Goal: Task Accomplishment & Management: Manage account settings

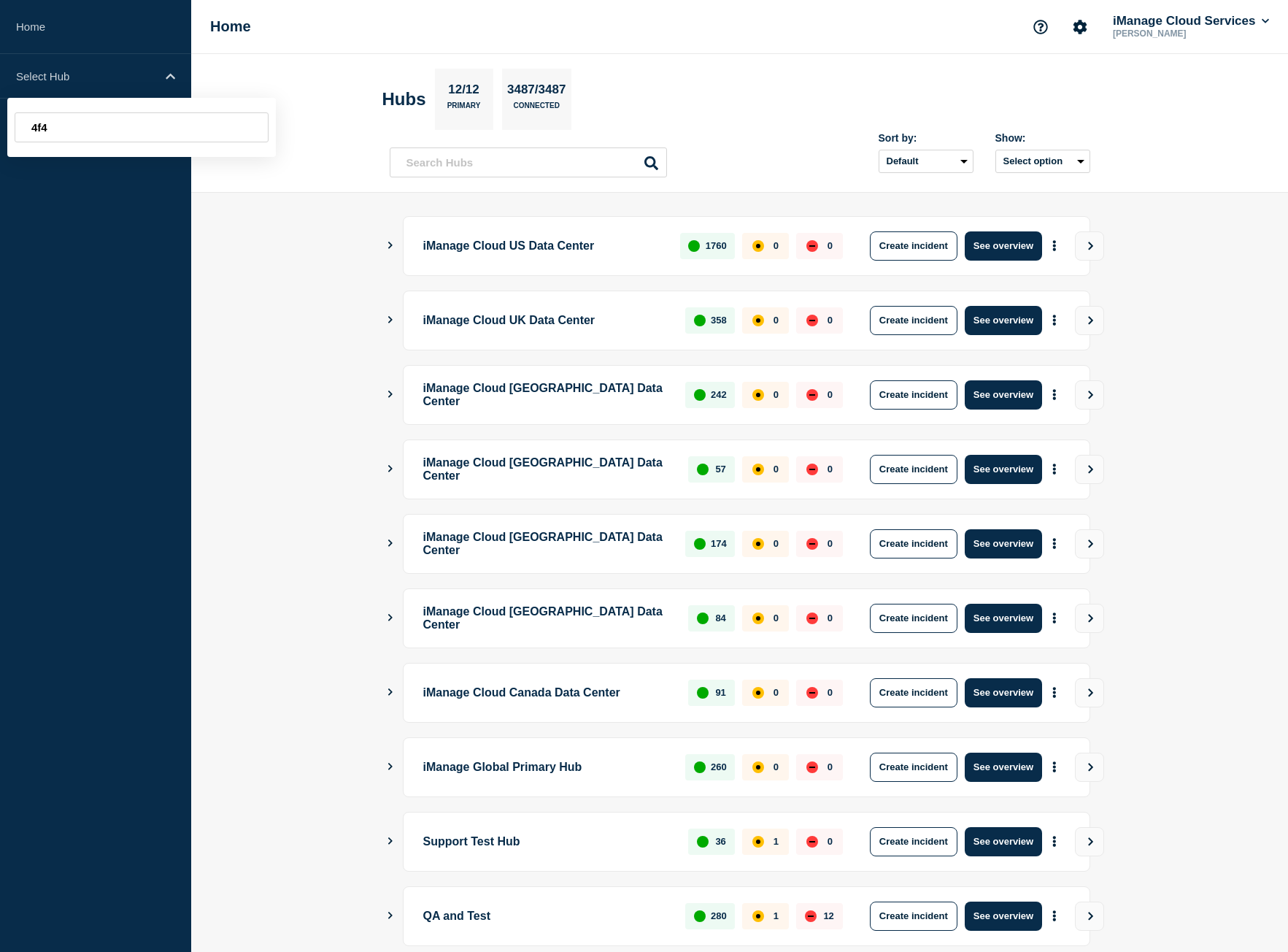
click at [103, 135] on input "4f4" at bounding box center [141, 127] width 254 height 30
click at [104, 132] on input "4f4" at bounding box center [141, 127] width 254 height 30
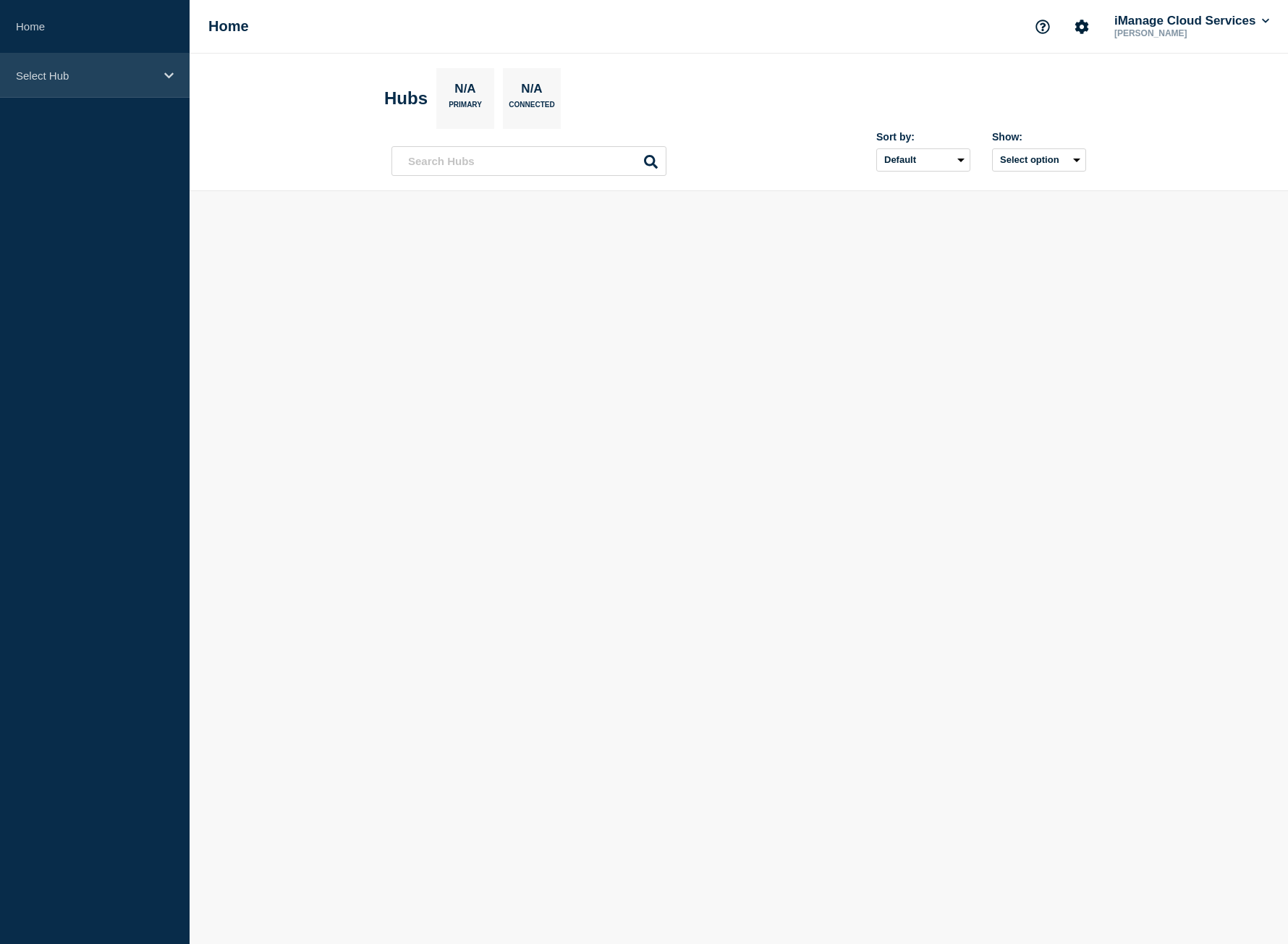
click at [115, 78] on p "Select Hub" at bounding box center [85, 75] width 139 height 13
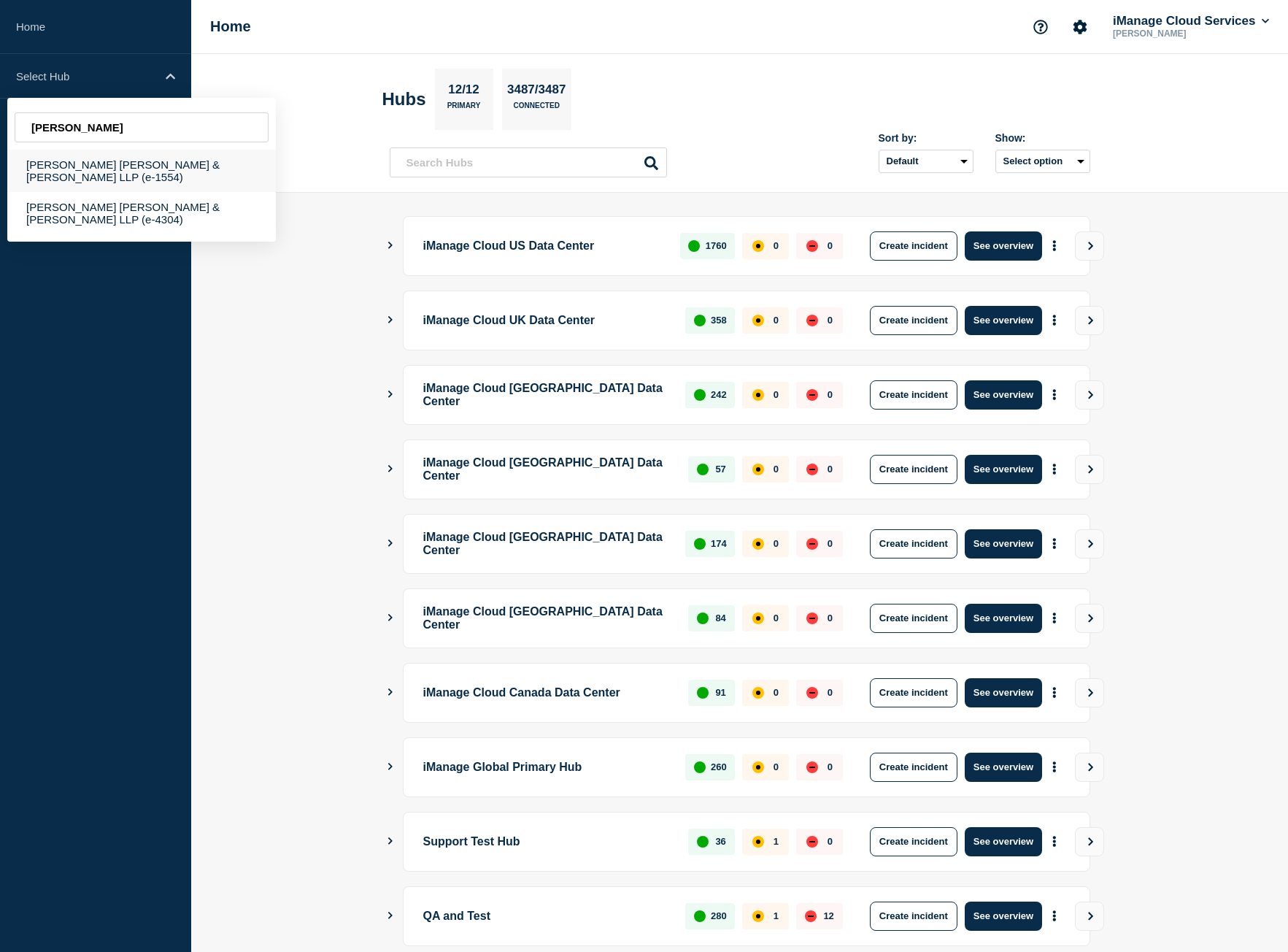
type input "[PERSON_NAME]"
click at [138, 161] on div "[PERSON_NAME] [PERSON_NAME] & [PERSON_NAME] LLP (e-1554)" at bounding box center [141, 170] width 268 height 42
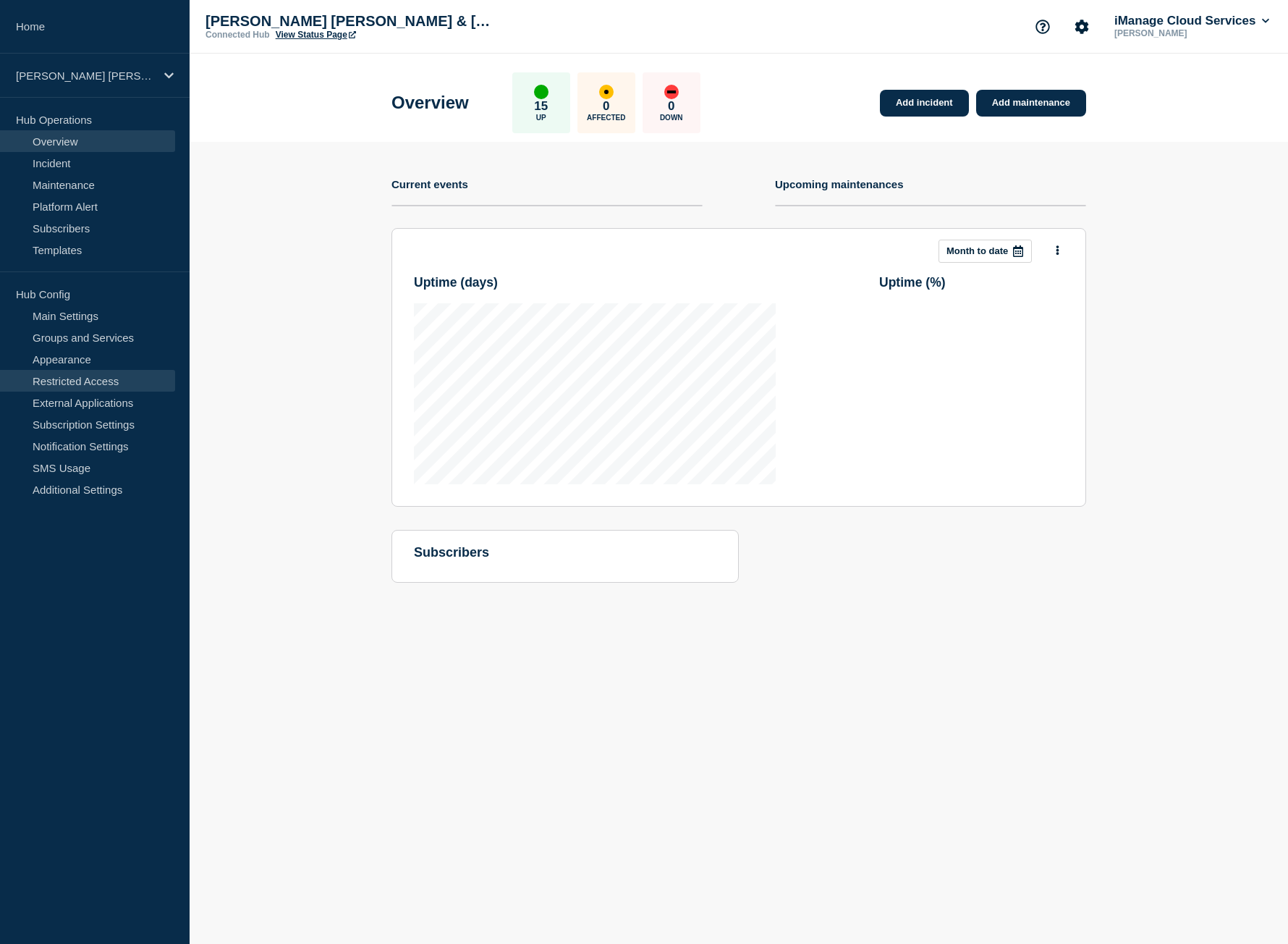
click at [104, 375] on link "Restricted Access" at bounding box center [87, 381] width 175 height 22
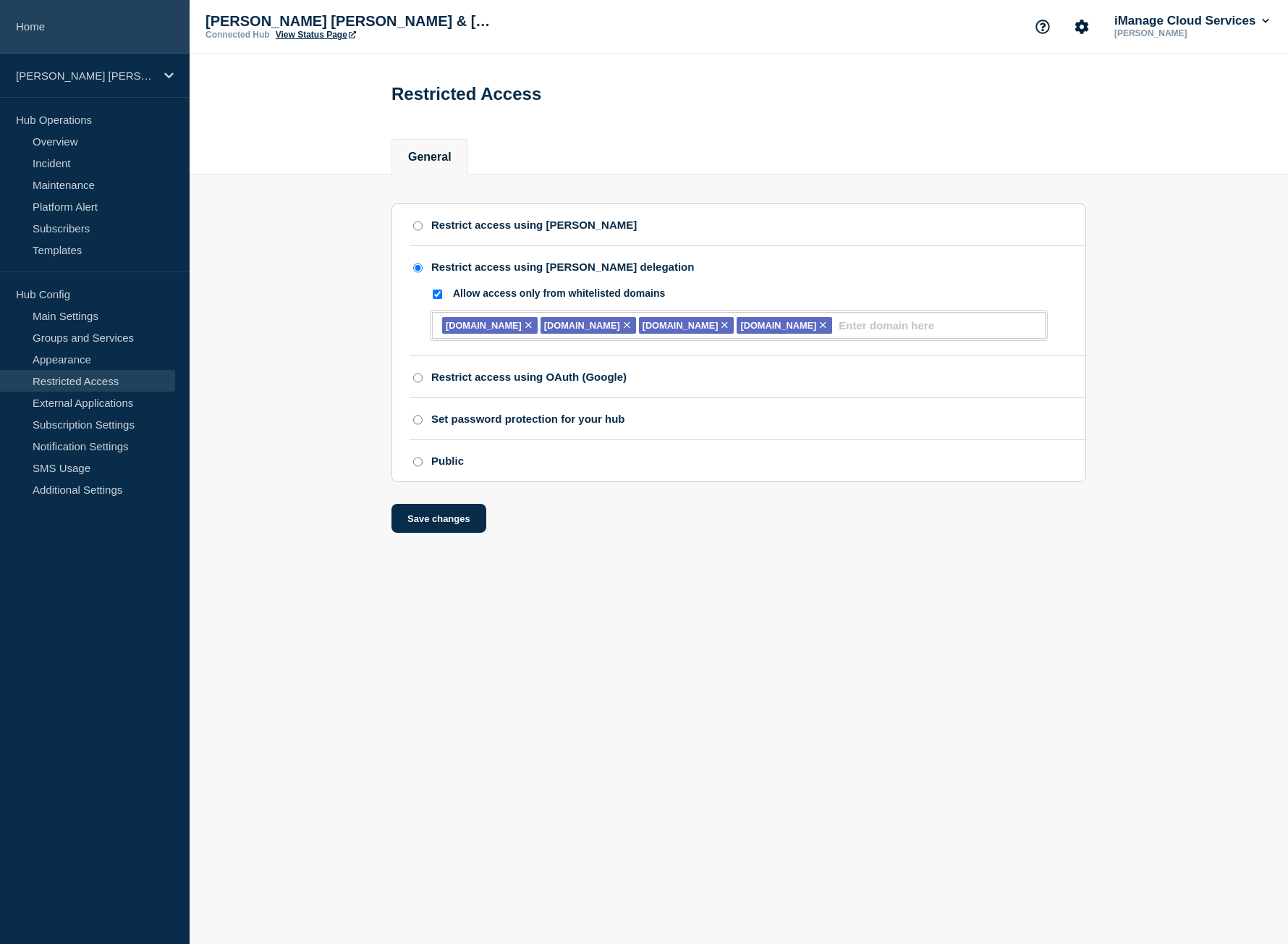
click at [41, 27] on link "Home" at bounding box center [94, 26] width 190 height 54
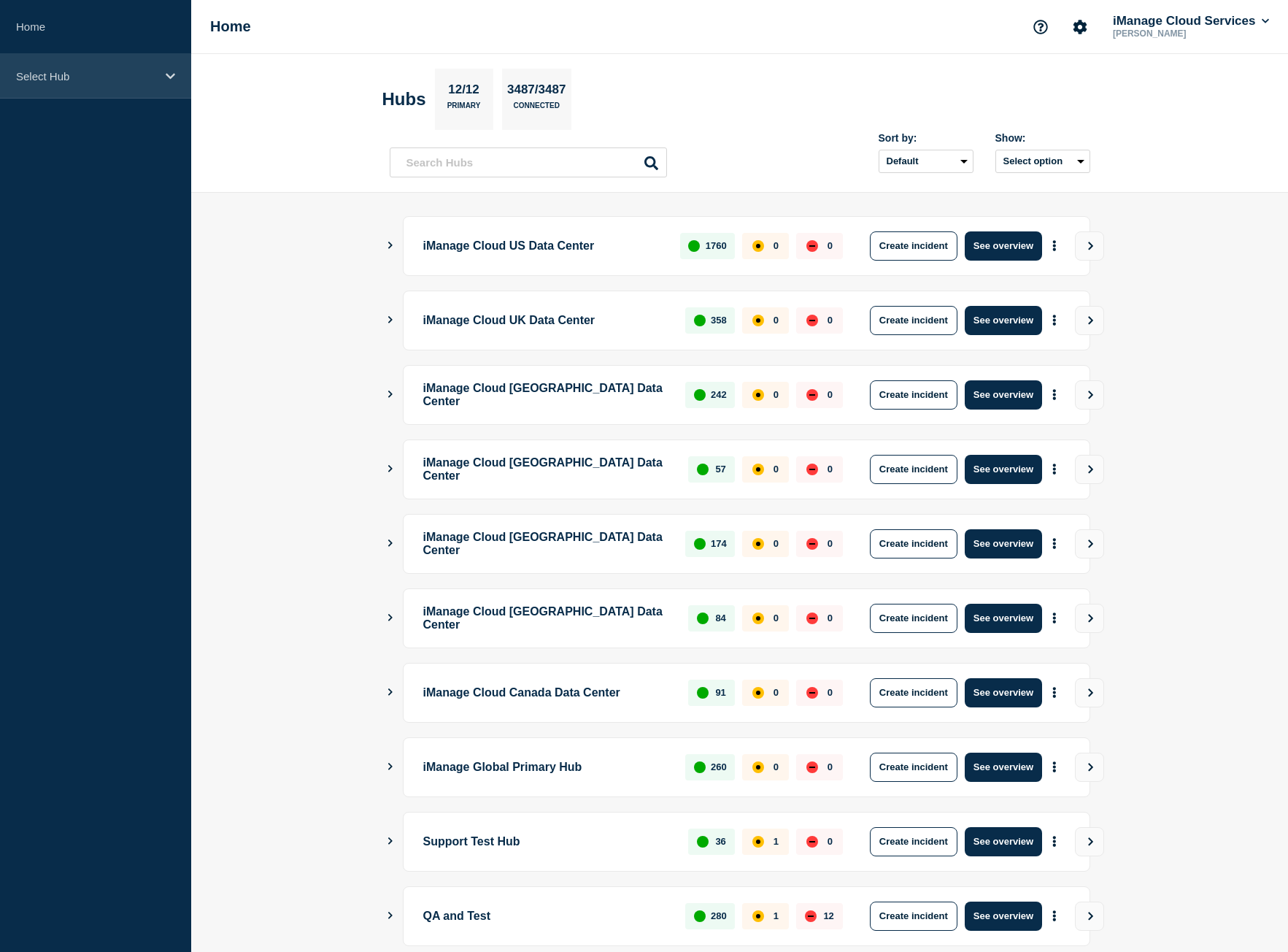
click at [154, 62] on div "Select Hub" at bounding box center [95, 76] width 191 height 45
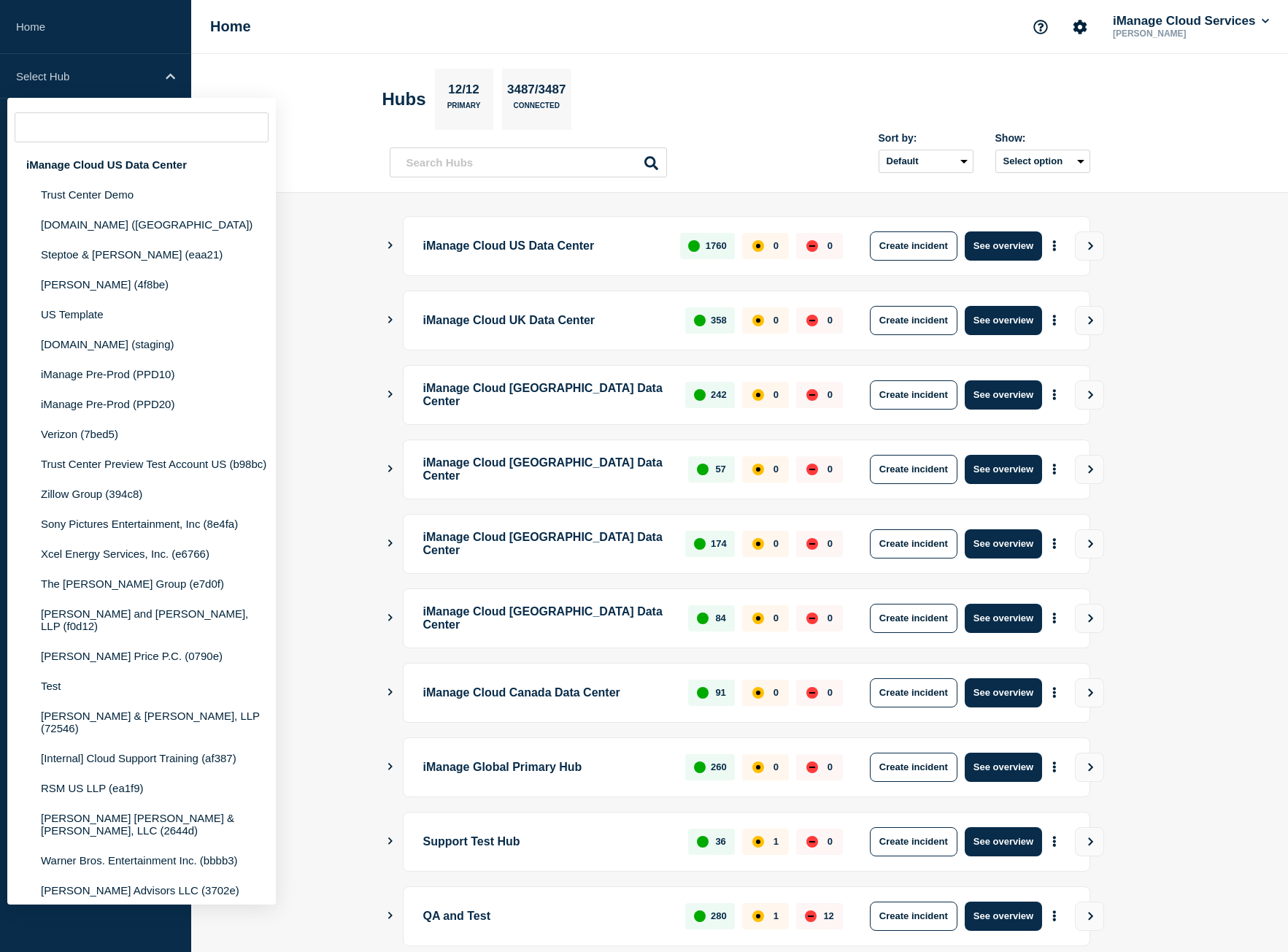
click at [322, 345] on main "iManage Cloud US Data Center 1760 0 0 Create incident See overview iManage Clou…" at bounding box center [739, 613] width 1097 height 842
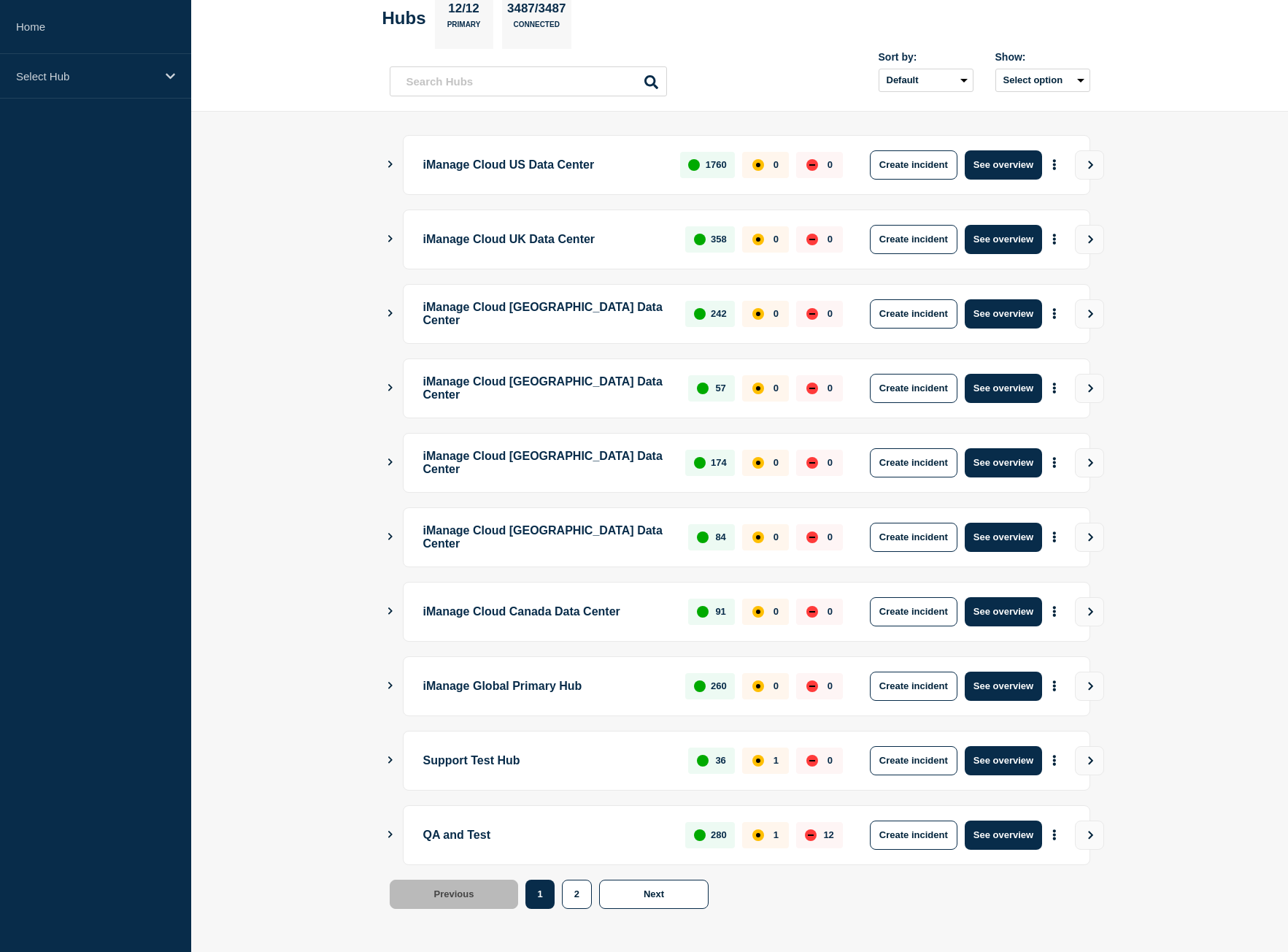
scroll to position [83, 0]
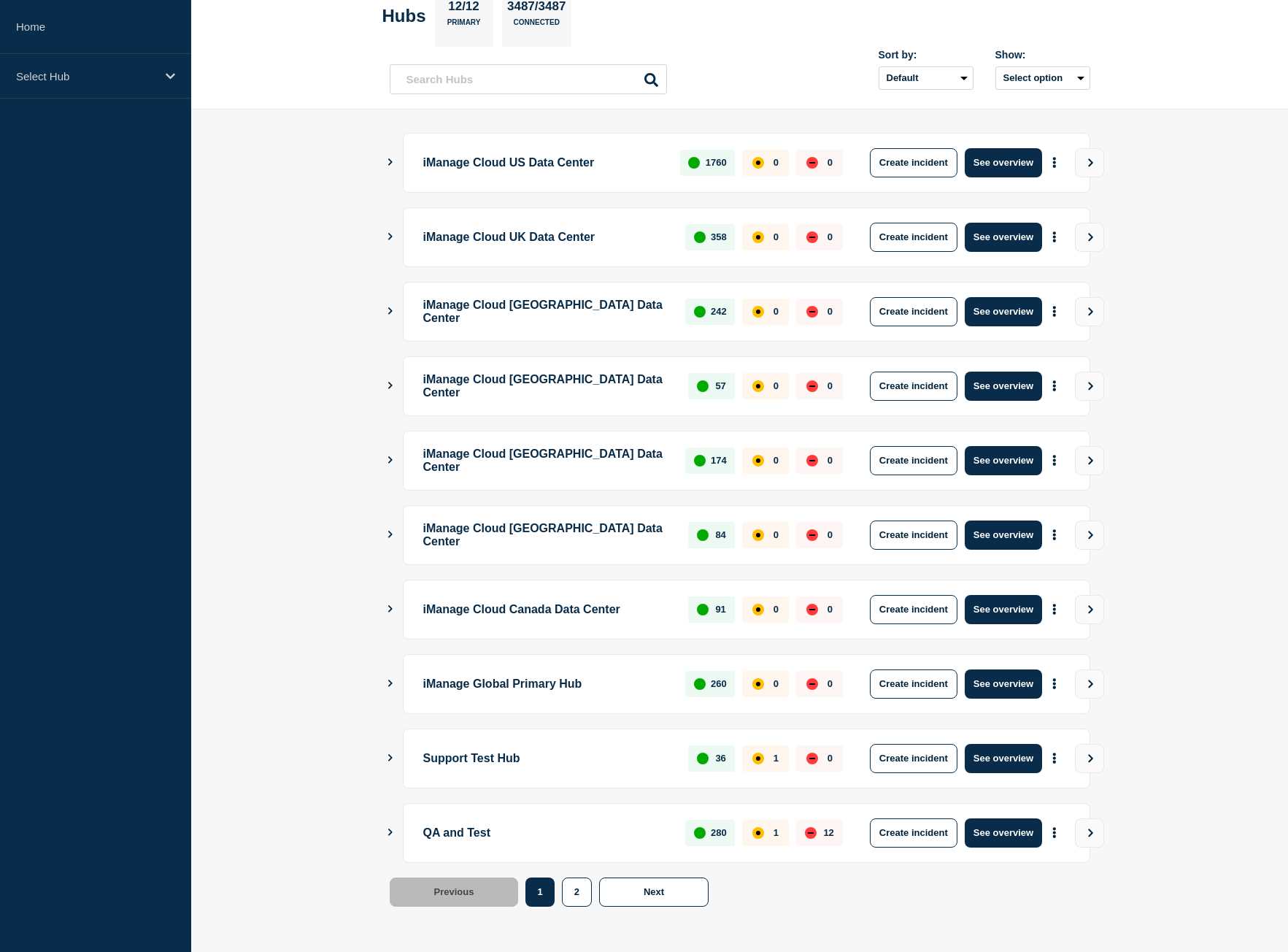
click at [386, 831] on icon "Show Connected Hubs" at bounding box center [390, 832] width 9 height 7
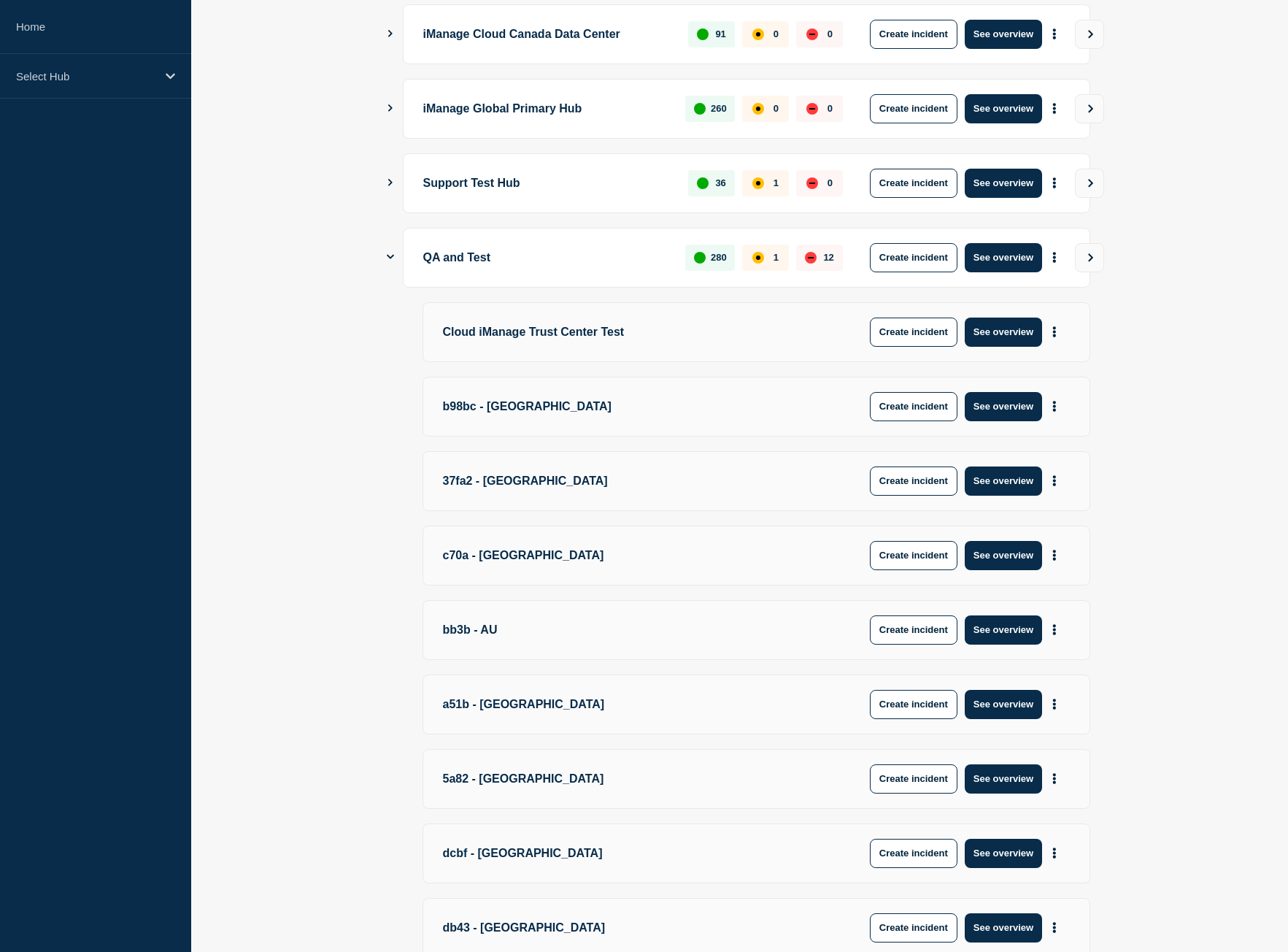
scroll to position [667, 0]
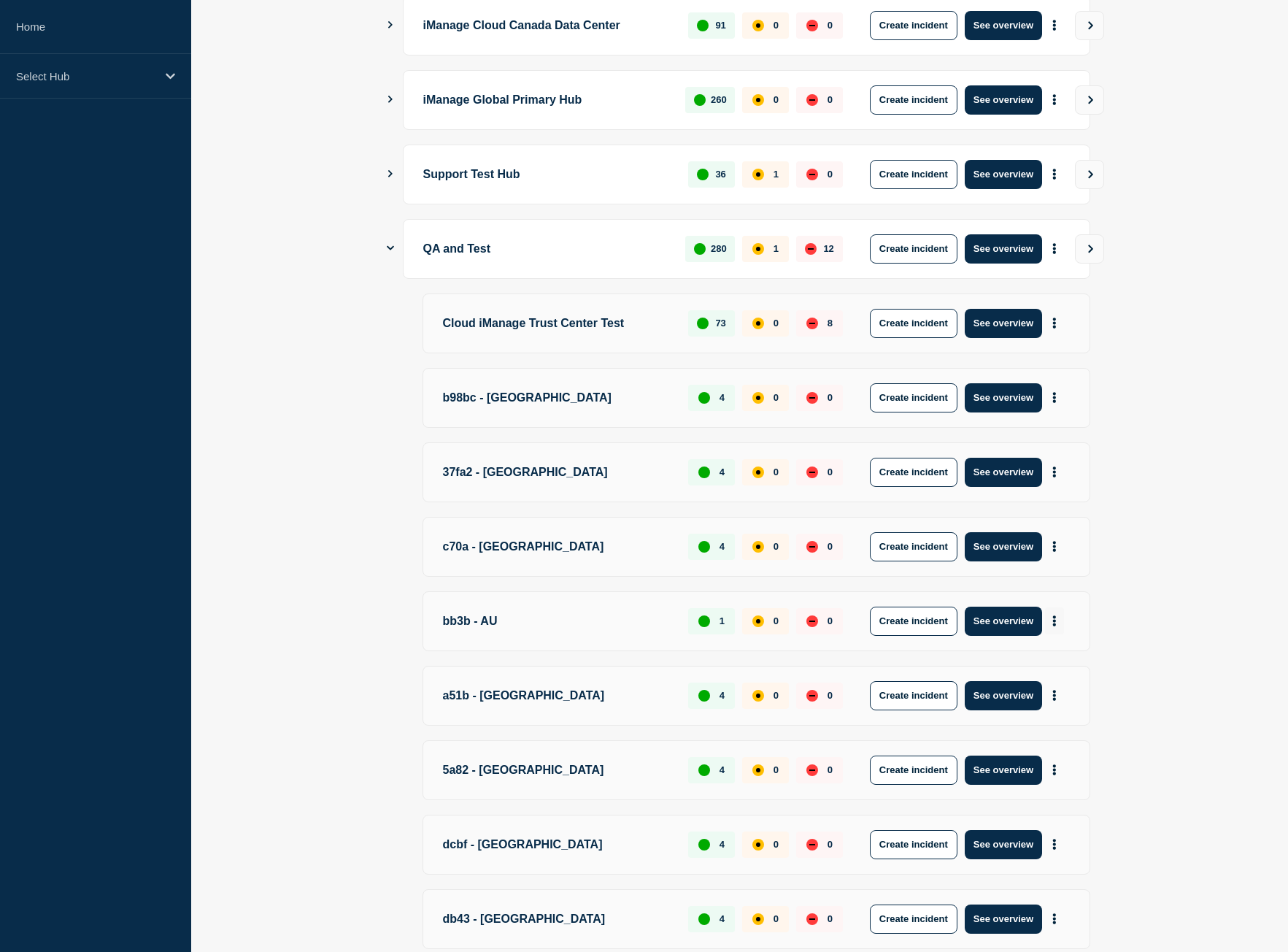
click at [1055, 619] on icon "More actions" at bounding box center [1053, 620] width 3 height 11
click at [1050, 686] on link "View Status Page" at bounding box center [1052, 684] width 107 height 13
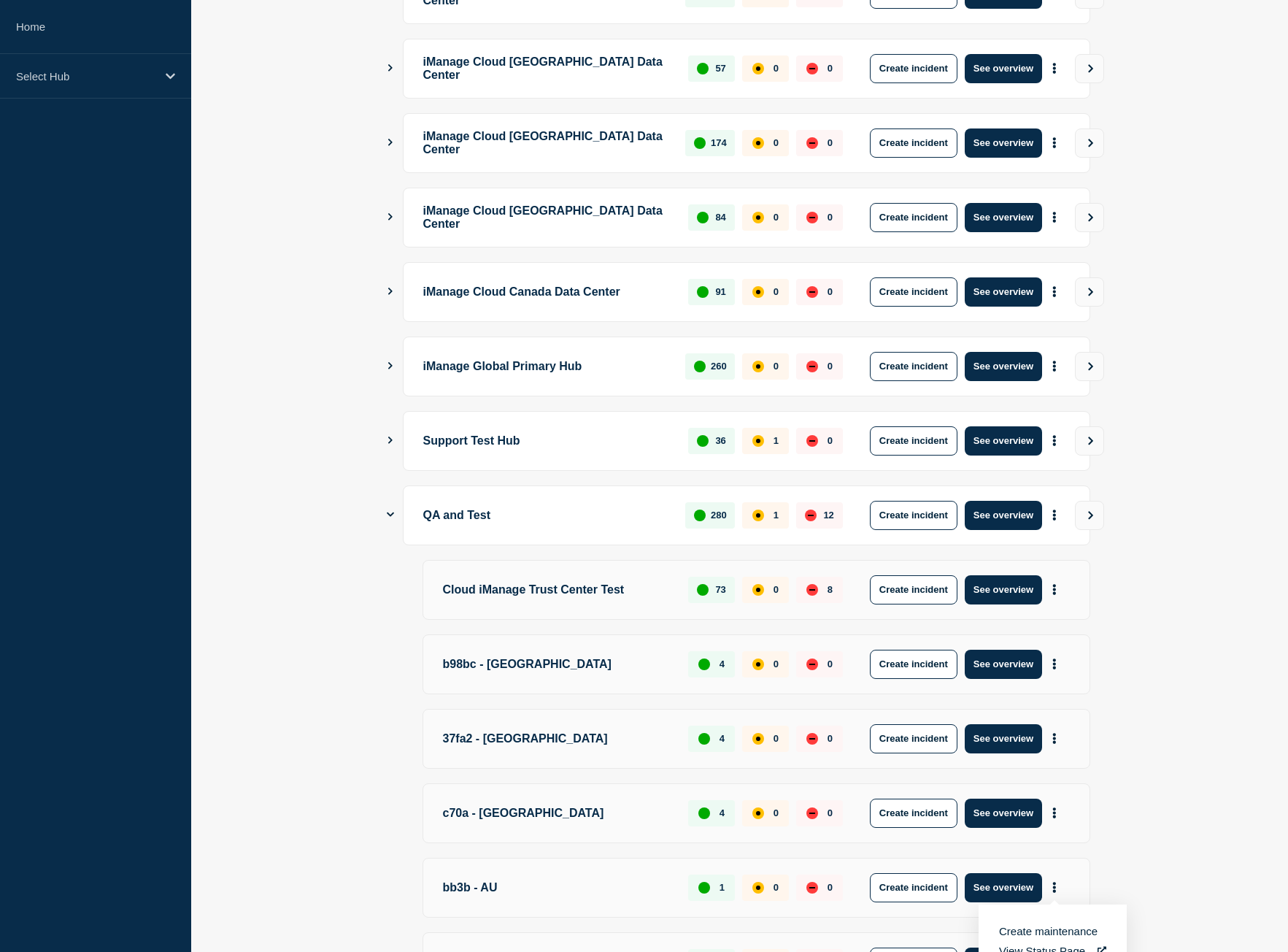
scroll to position [367, 0]
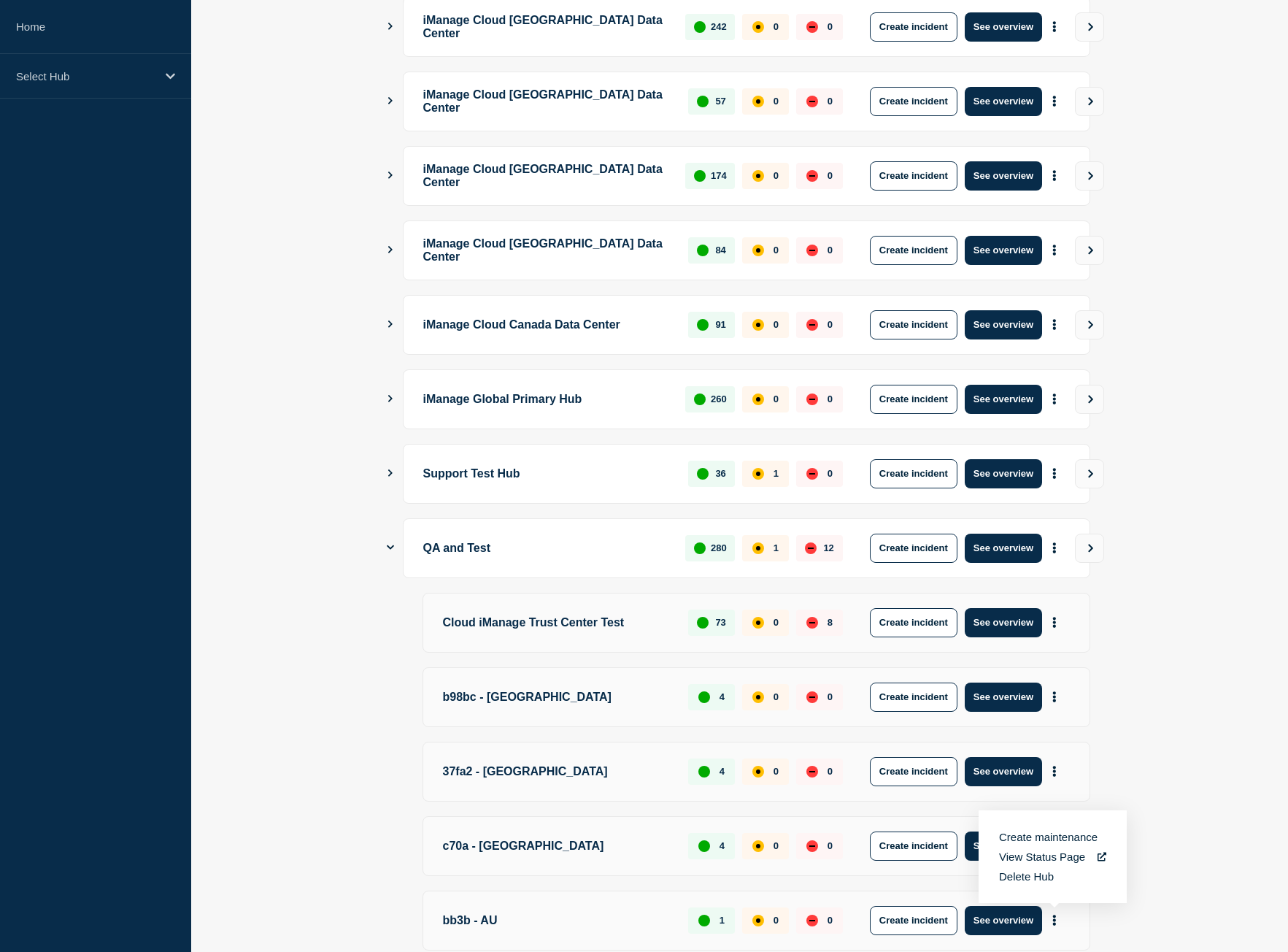
drag, startPoint x: 390, startPoint y: 397, endPoint x: 335, endPoint y: 413, distance: 57.3
click at [335, 413] on main "iManage Cloud US Data Center 1760 0 0 Create incident See overview iManage Clou…" at bounding box center [739, 643] width 1097 height 1637
click at [1052, 397] on icon "More actions" at bounding box center [1053, 399] width 5 height 11
click at [1041, 465] on link "View Status Page" at bounding box center [1052, 463] width 107 height 13
click at [389, 393] on button "Show Connected Hubs" at bounding box center [390, 399] width 7 height 11
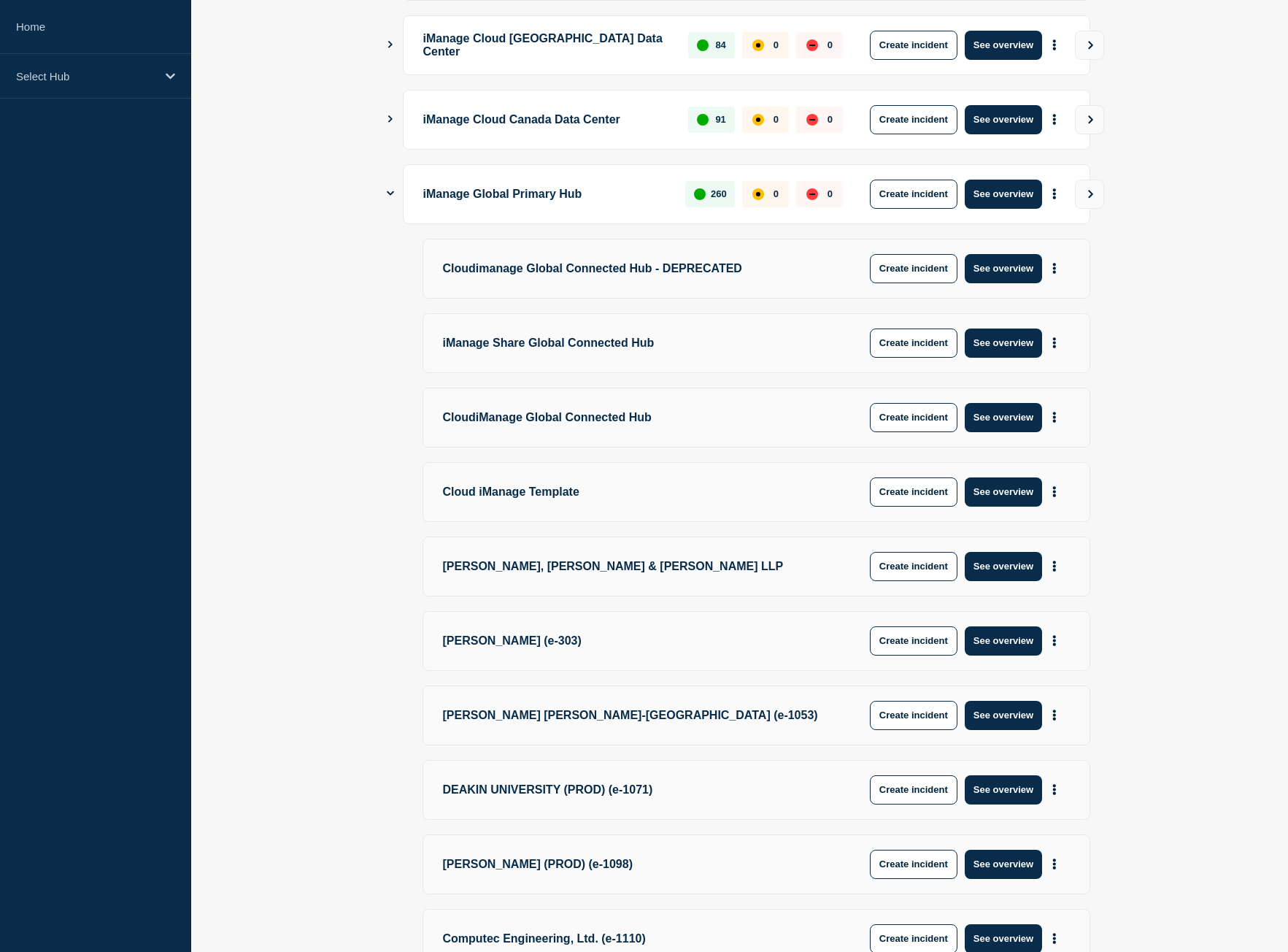
scroll to position [586, 0]
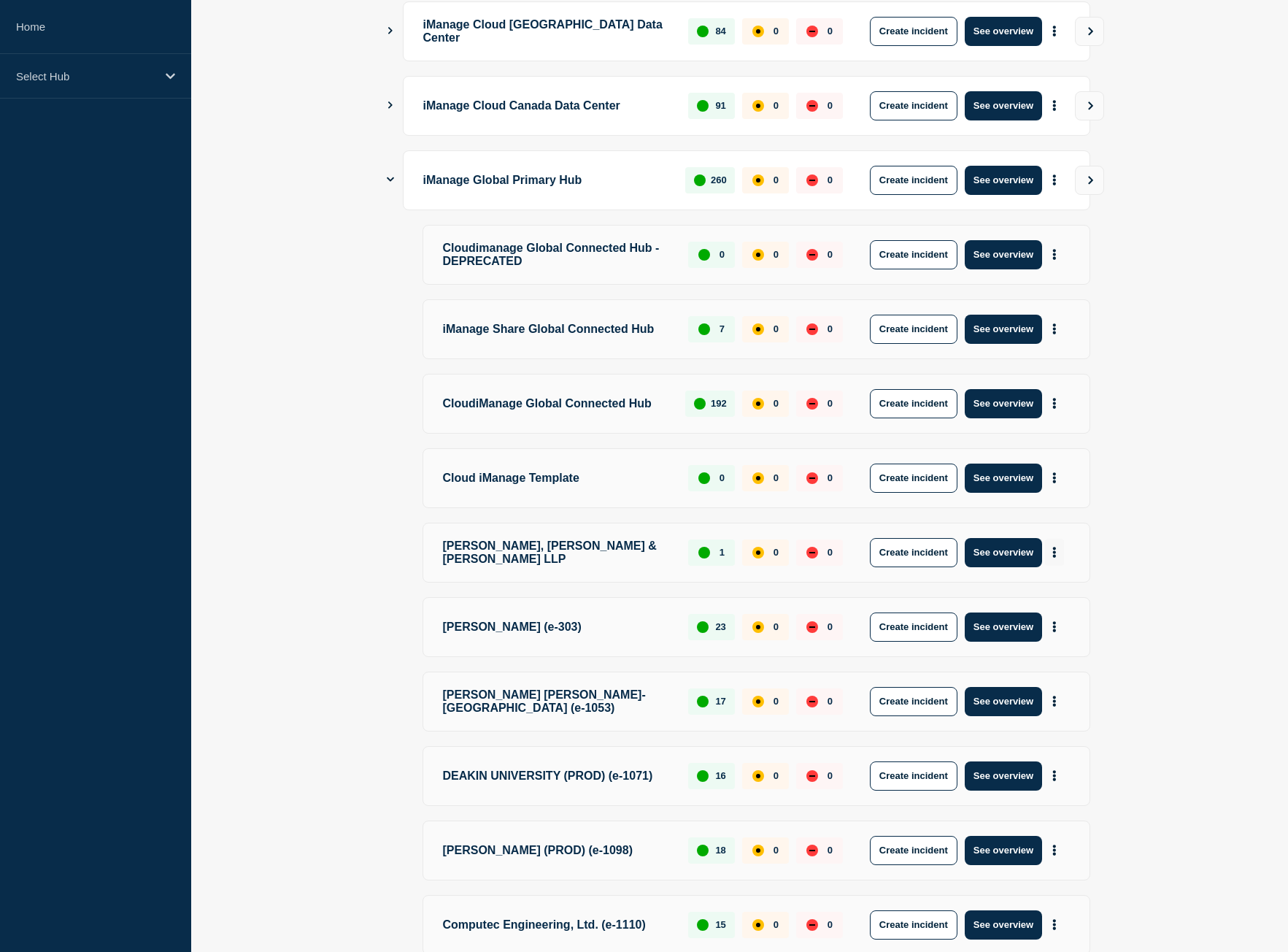
click at [1055, 557] on icon "More actions" at bounding box center [1053, 553] width 5 height 11
click at [1035, 630] on link "View Status Page" at bounding box center [1052, 629] width 107 height 13
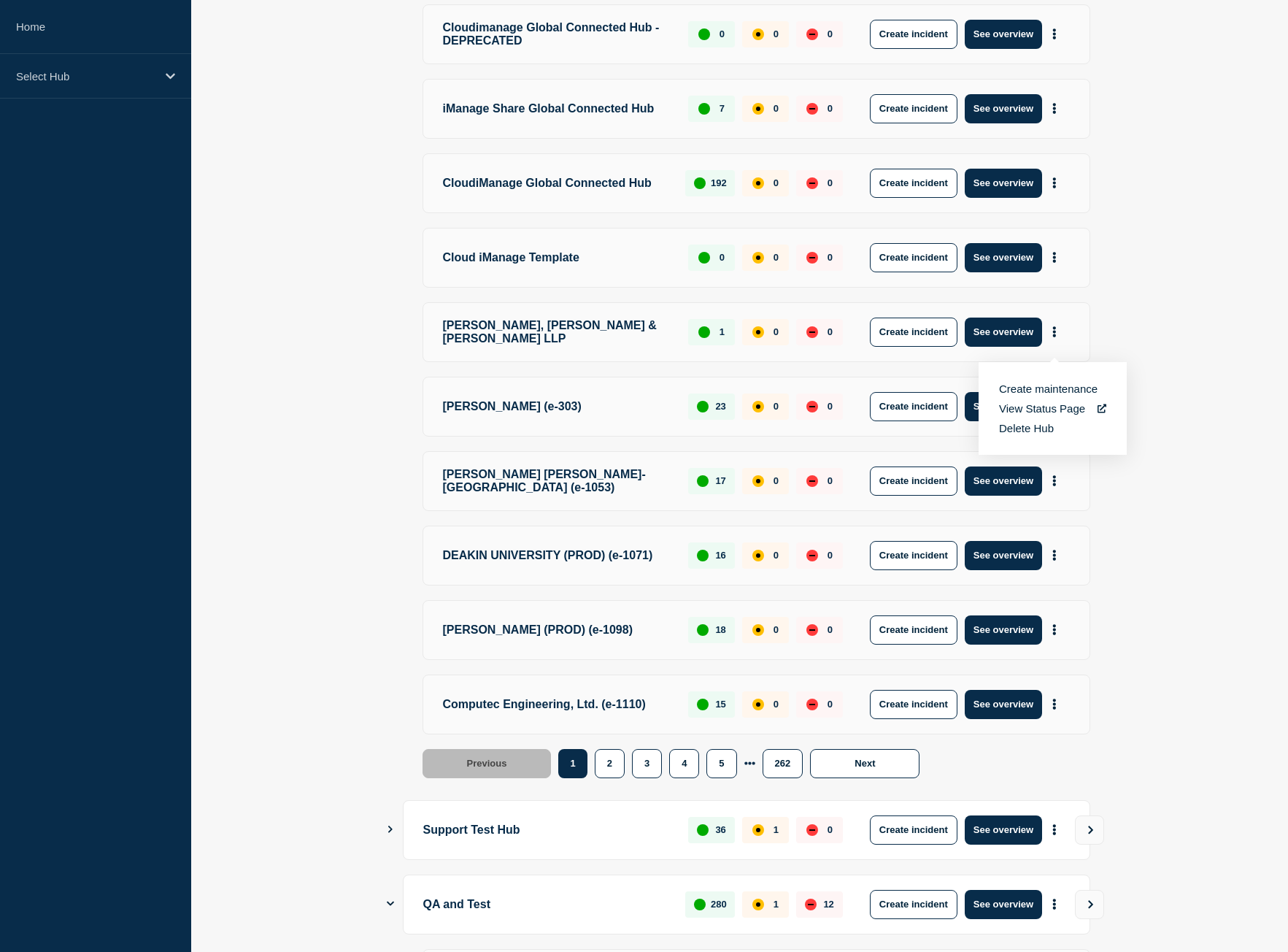
scroll to position [879, 0]
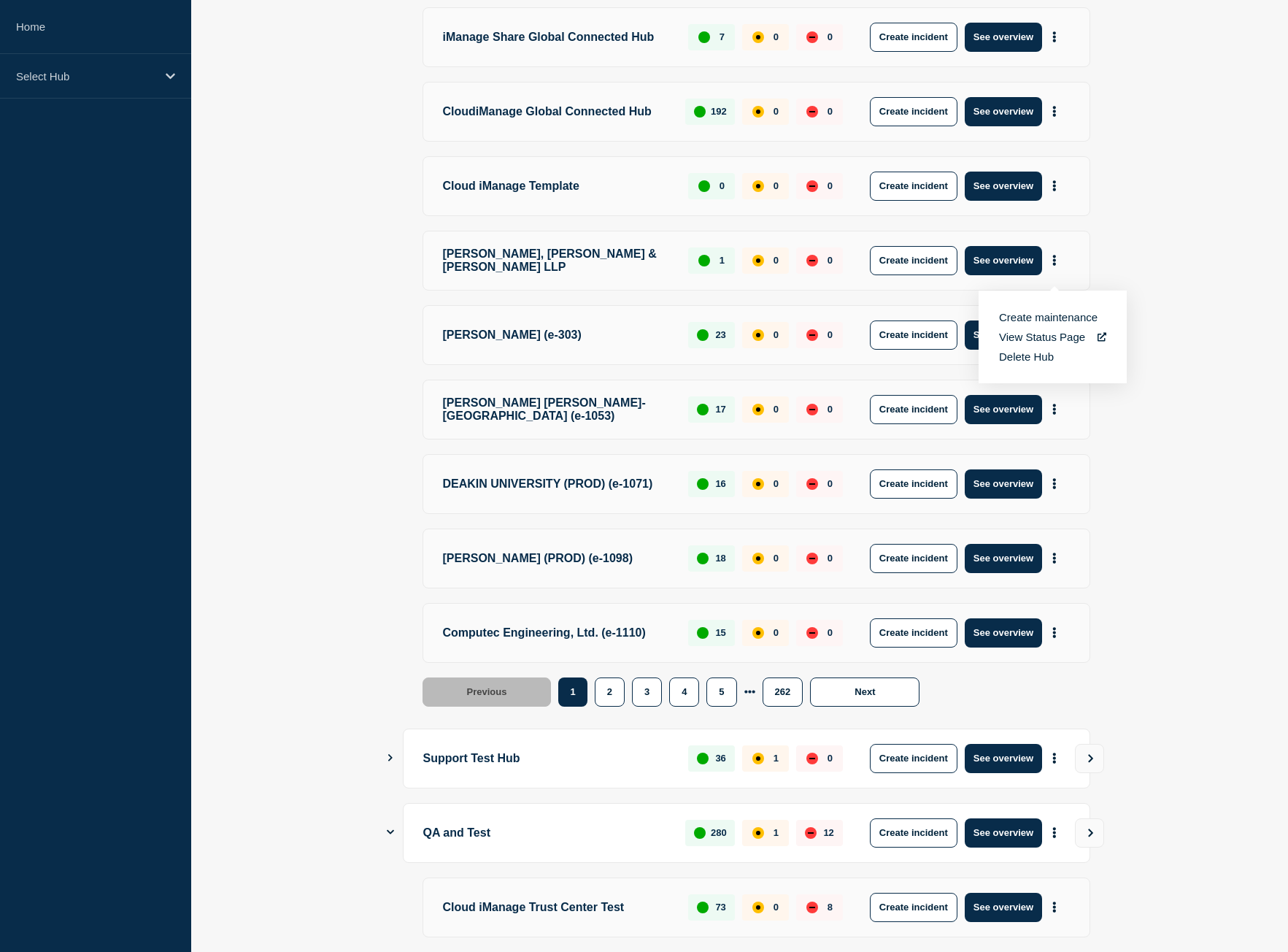
click at [1093, 265] on main "iManage Cloud US Data Center 1760 0 0 Create incident See overview iManage Clou…" at bounding box center [739, 530] width 1097 height 2433
click at [1060, 348] on button "More actions" at bounding box center [1053, 334] width 19 height 27
click at [1024, 412] on link "View Status Page" at bounding box center [1052, 411] width 107 height 13
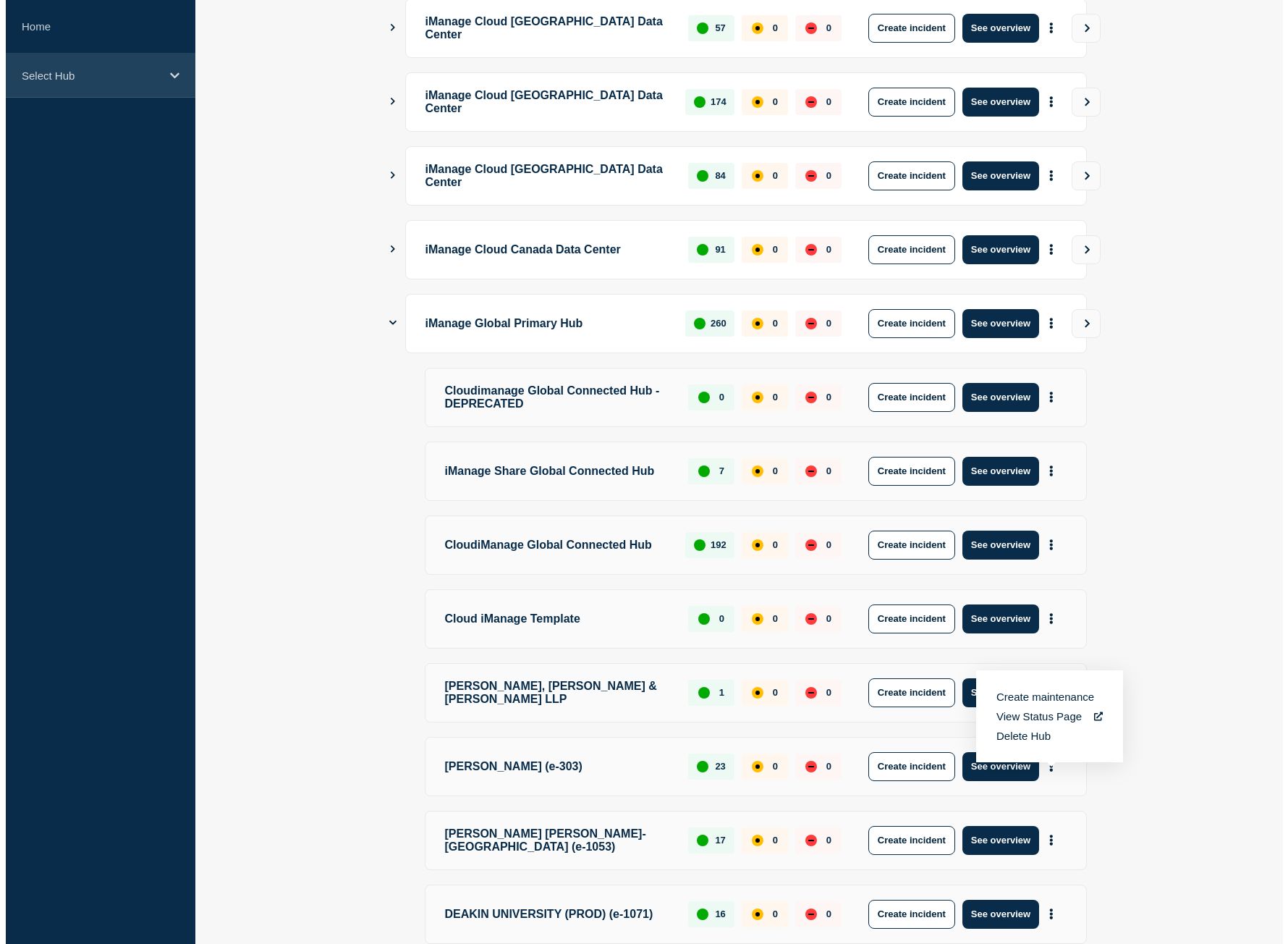
scroll to position [0, 0]
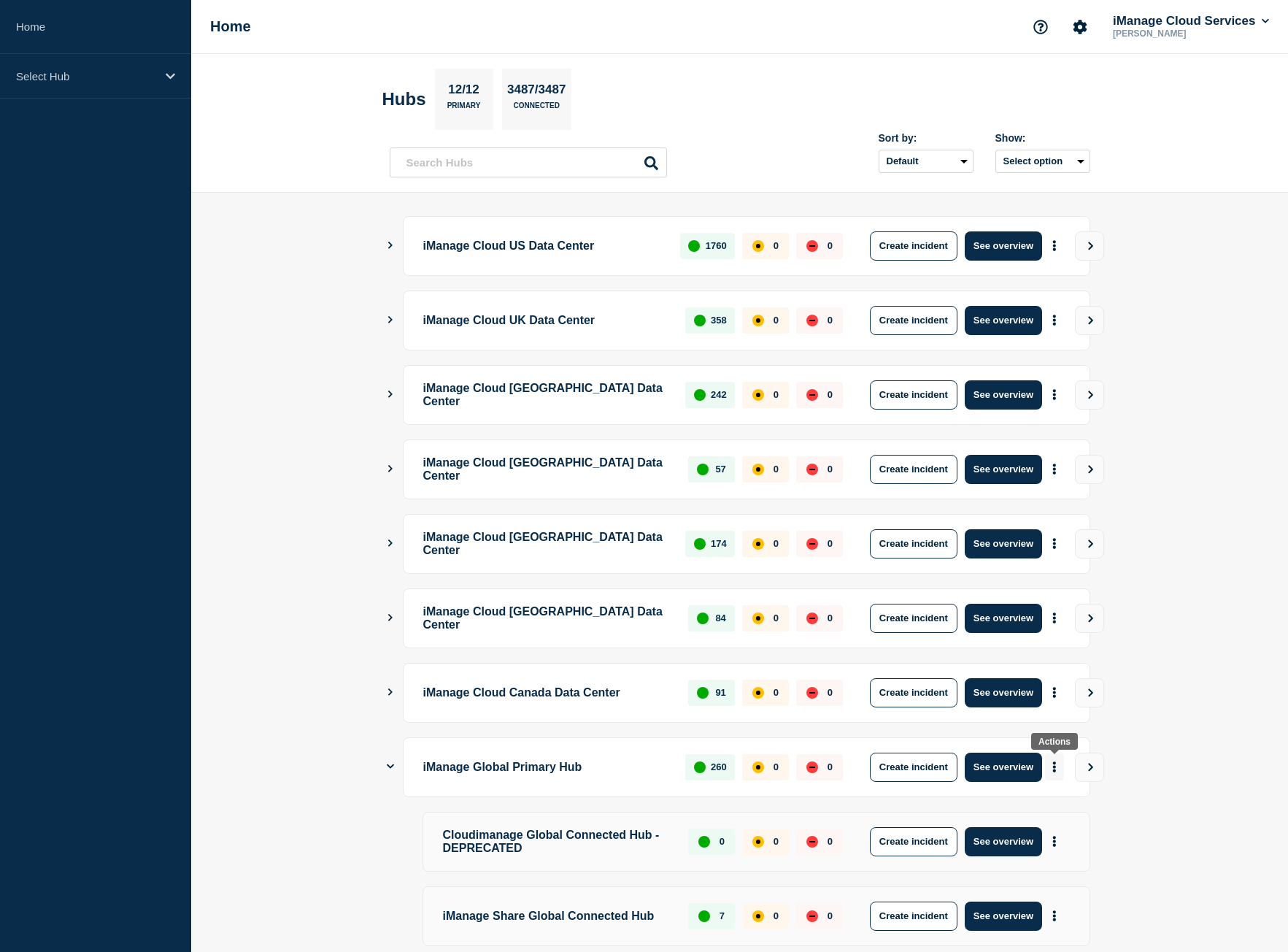
click at [1058, 765] on button "More actions" at bounding box center [1053, 766] width 19 height 27
click at [1040, 832] on link "View Status Page" at bounding box center [1052, 830] width 107 height 13
click at [1026, 766] on button "See overview" at bounding box center [1003, 767] width 77 height 29
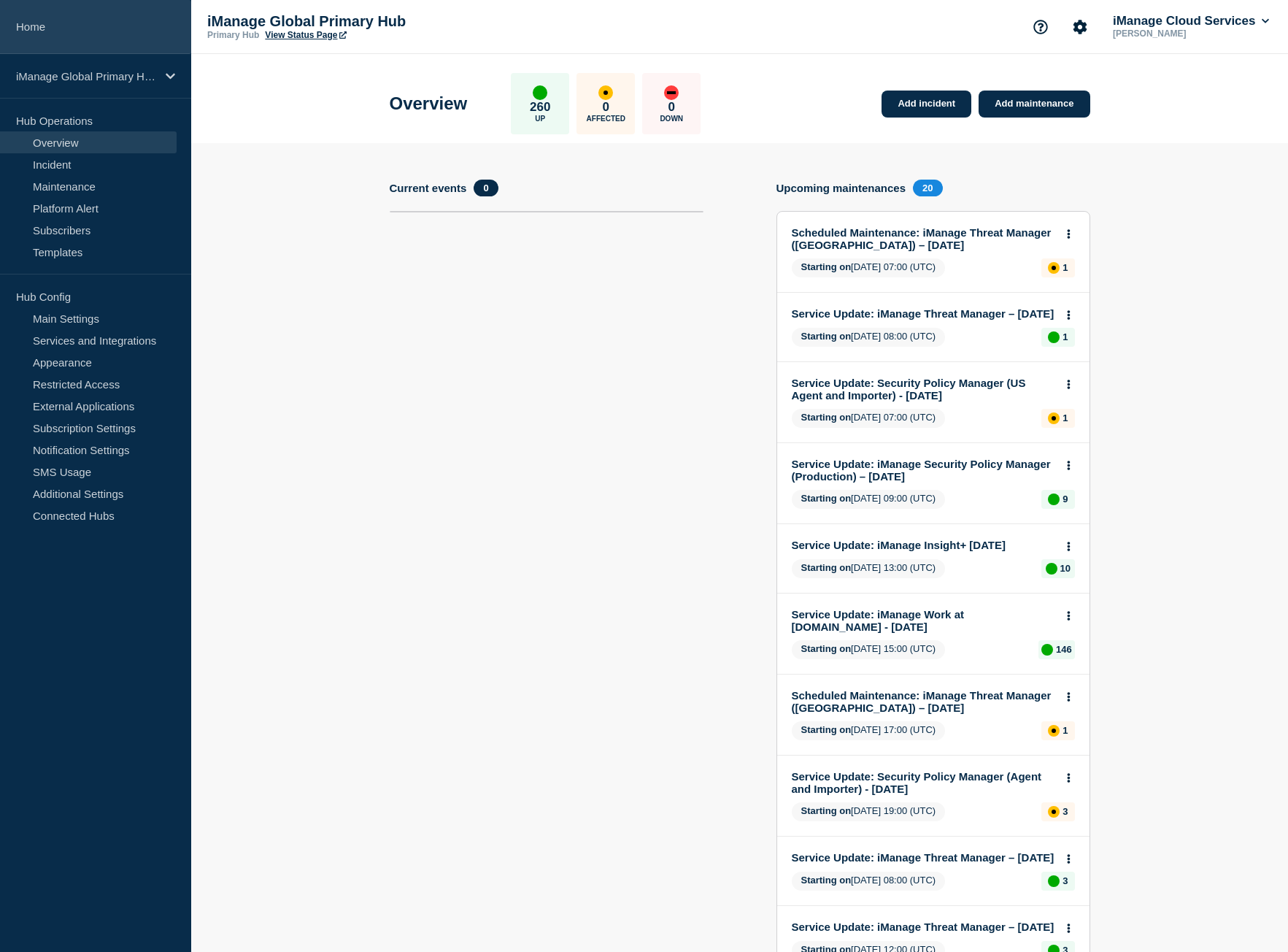
click at [150, 27] on link "Home" at bounding box center [95, 27] width 191 height 54
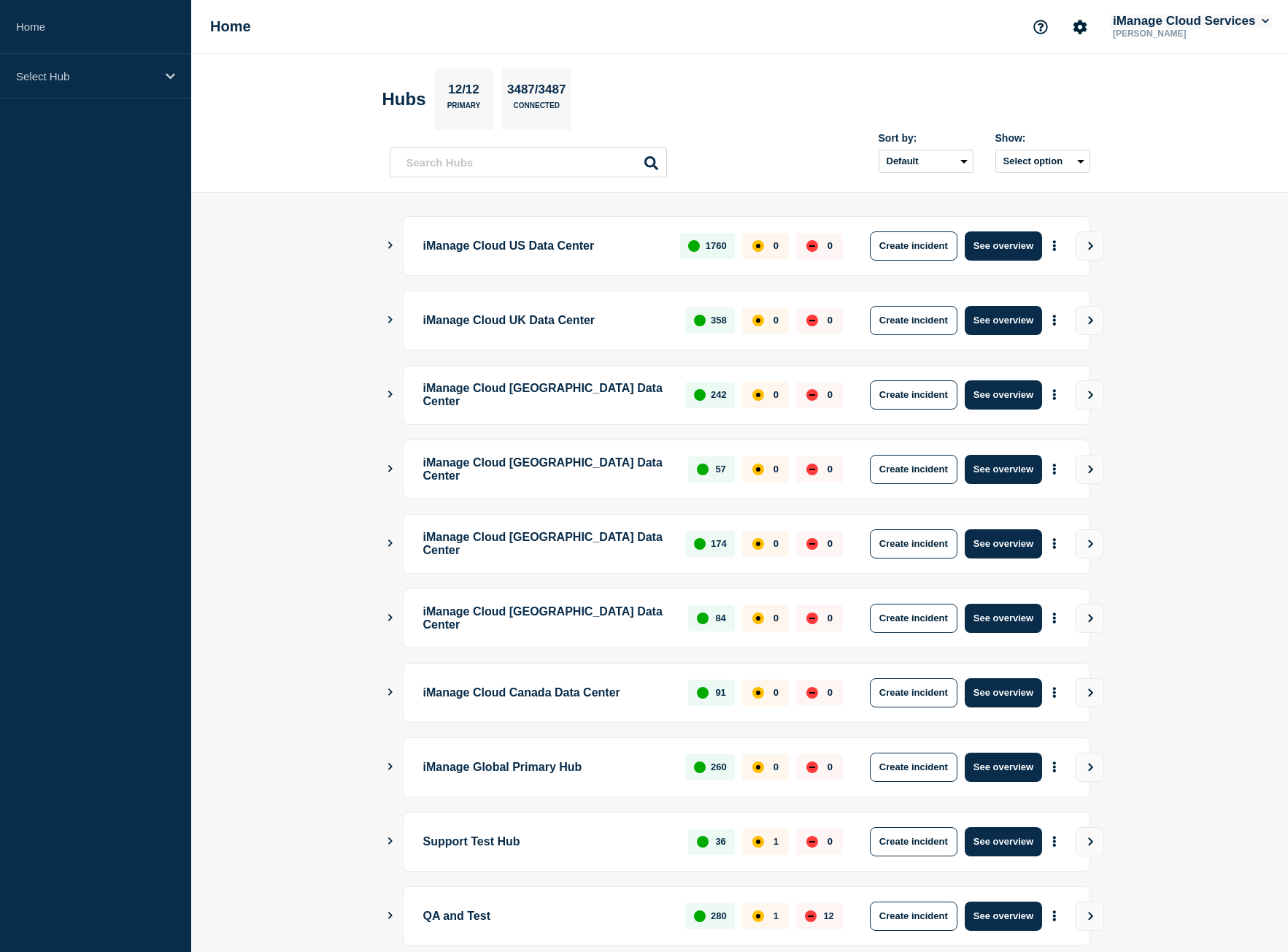
click at [1170, 18] on button "iManage Cloud Services" at bounding box center [1190, 21] width 162 height 15
click at [1074, 34] on icon "Account settings" at bounding box center [1080, 27] width 15 height 15
click at [1065, 82] on link "Team Members" at bounding box center [1077, 87] width 75 height 13
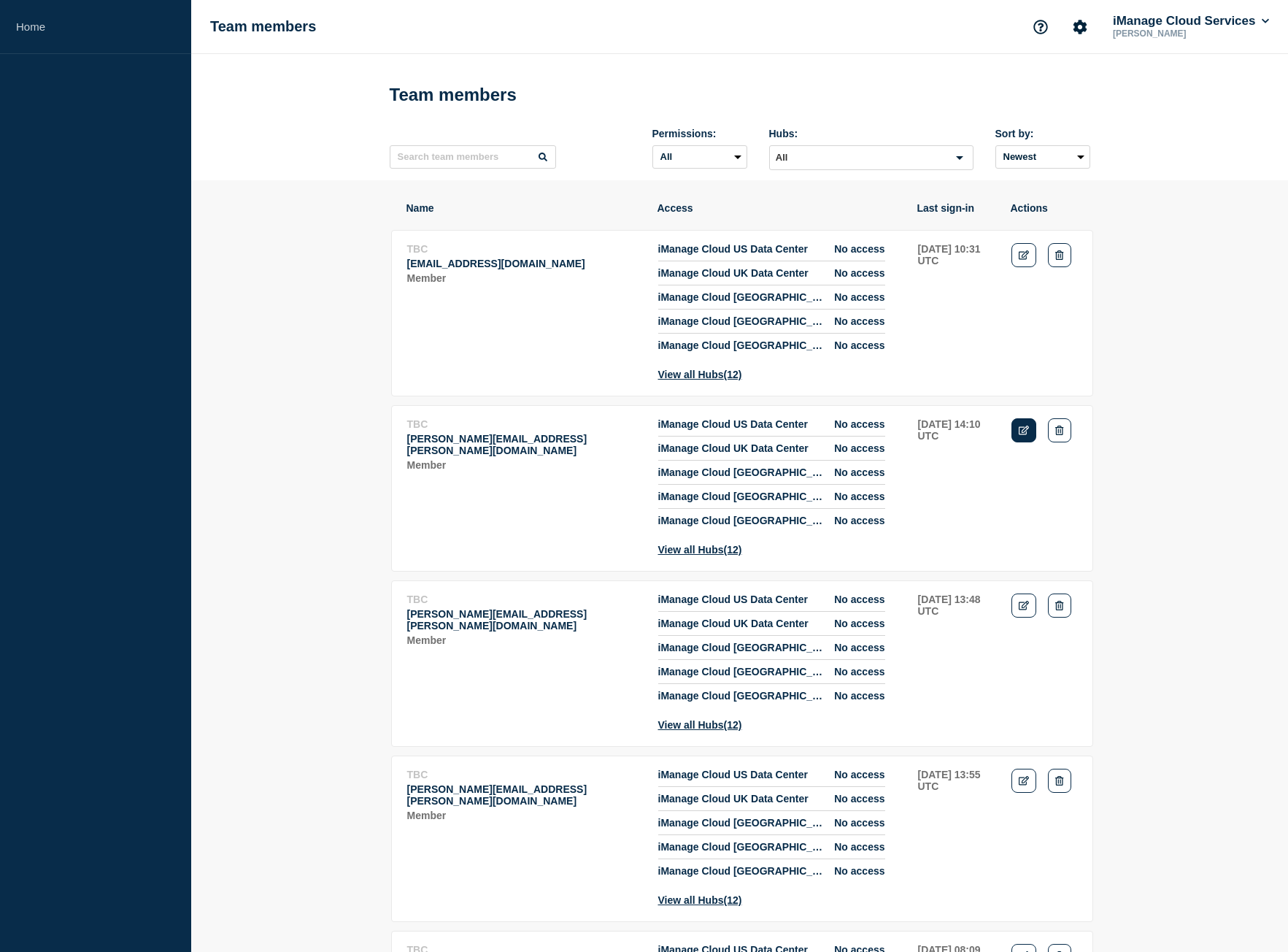
click at [1022, 435] on icon "Edit" at bounding box center [1024, 430] width 11 height 9
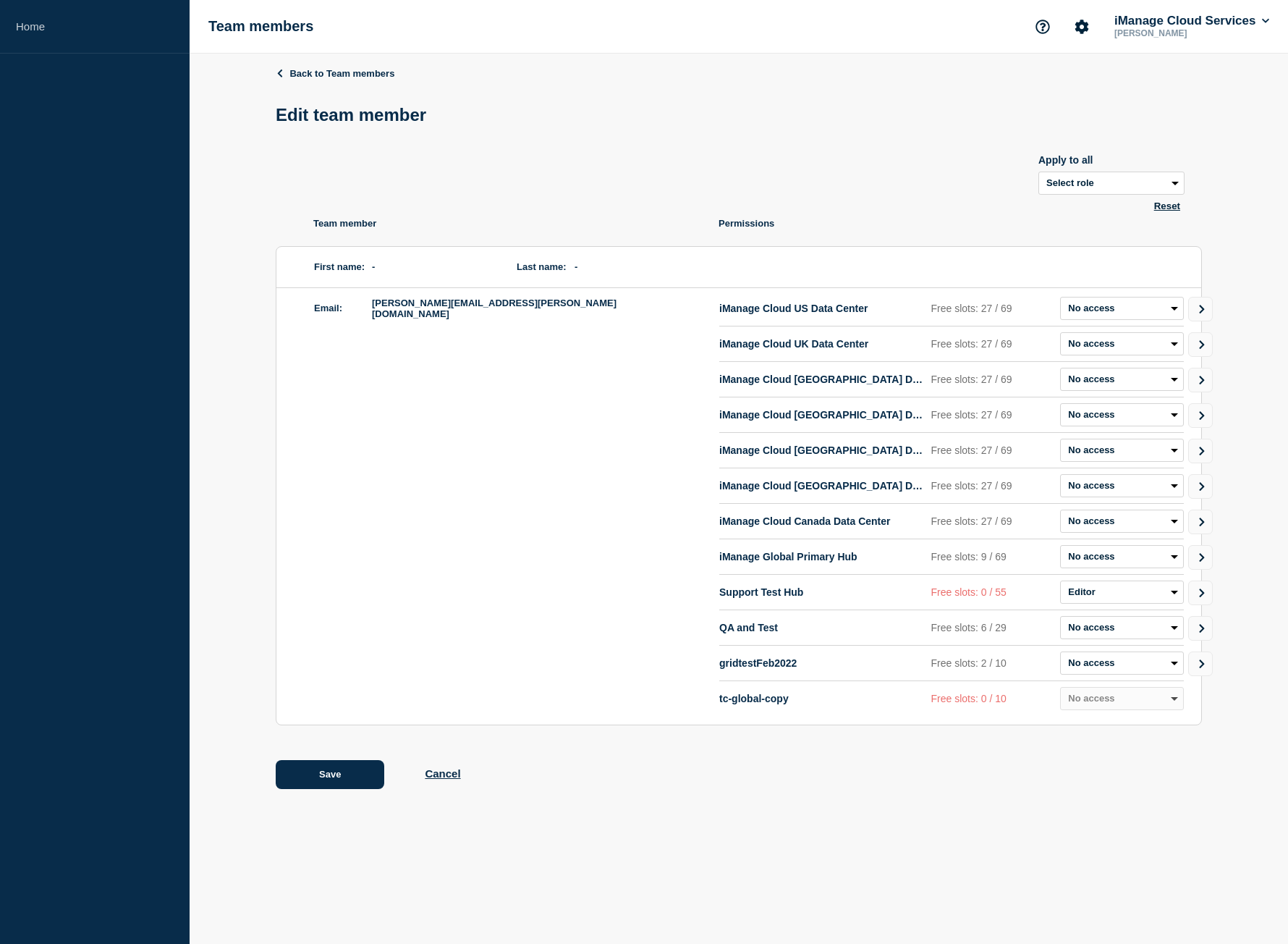
click at [340, 80] on header "Back to Team members Edit team member" at bounding box center [738, 103] width 926 height 69
click at [340, 77] on link "Back to Team members" at bounding box center [334, 74] width 119 height 11
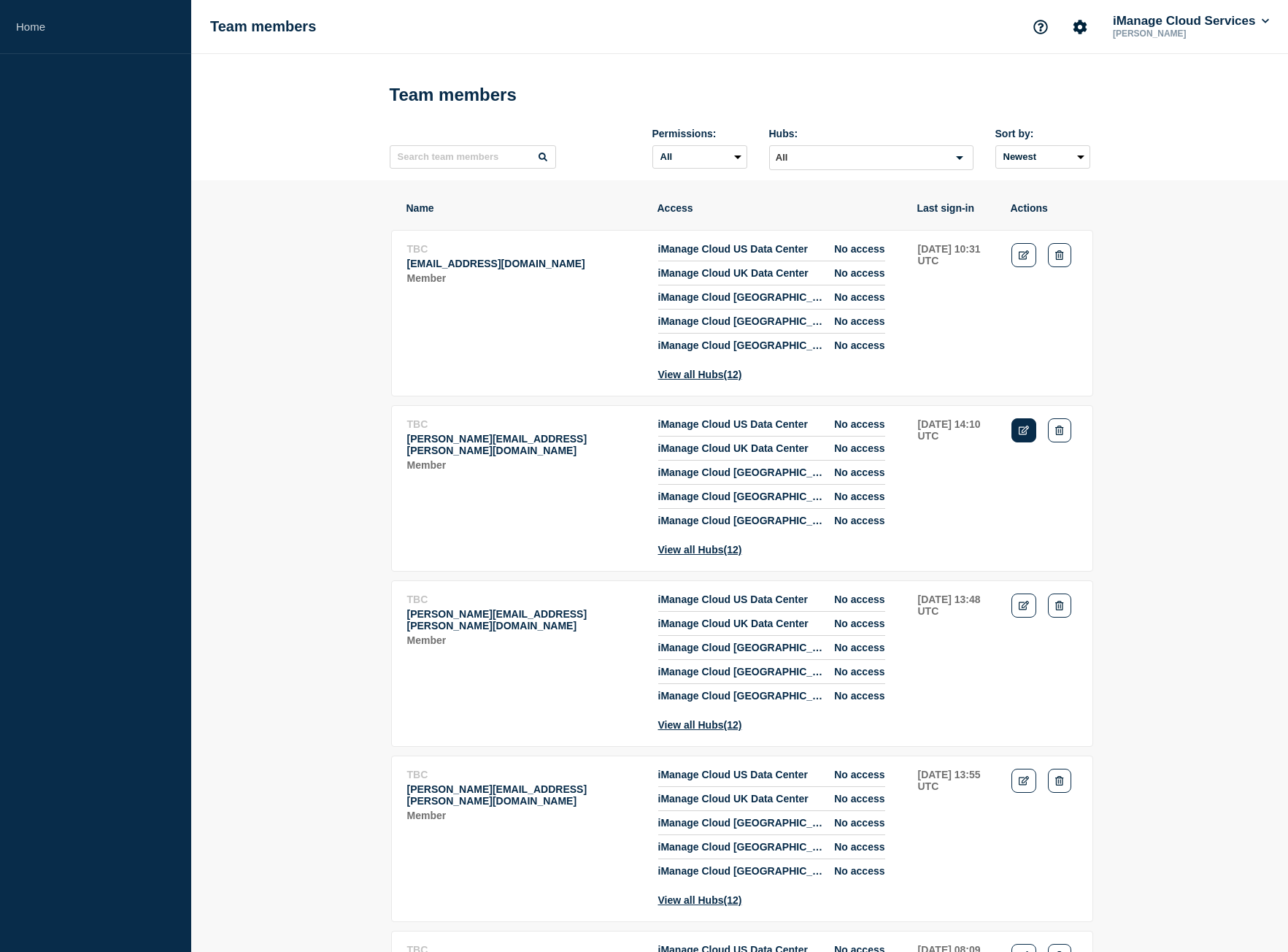
click at [1021, 435] on icon "Edit" at bounding box center [1024, 430] width 11 height 9
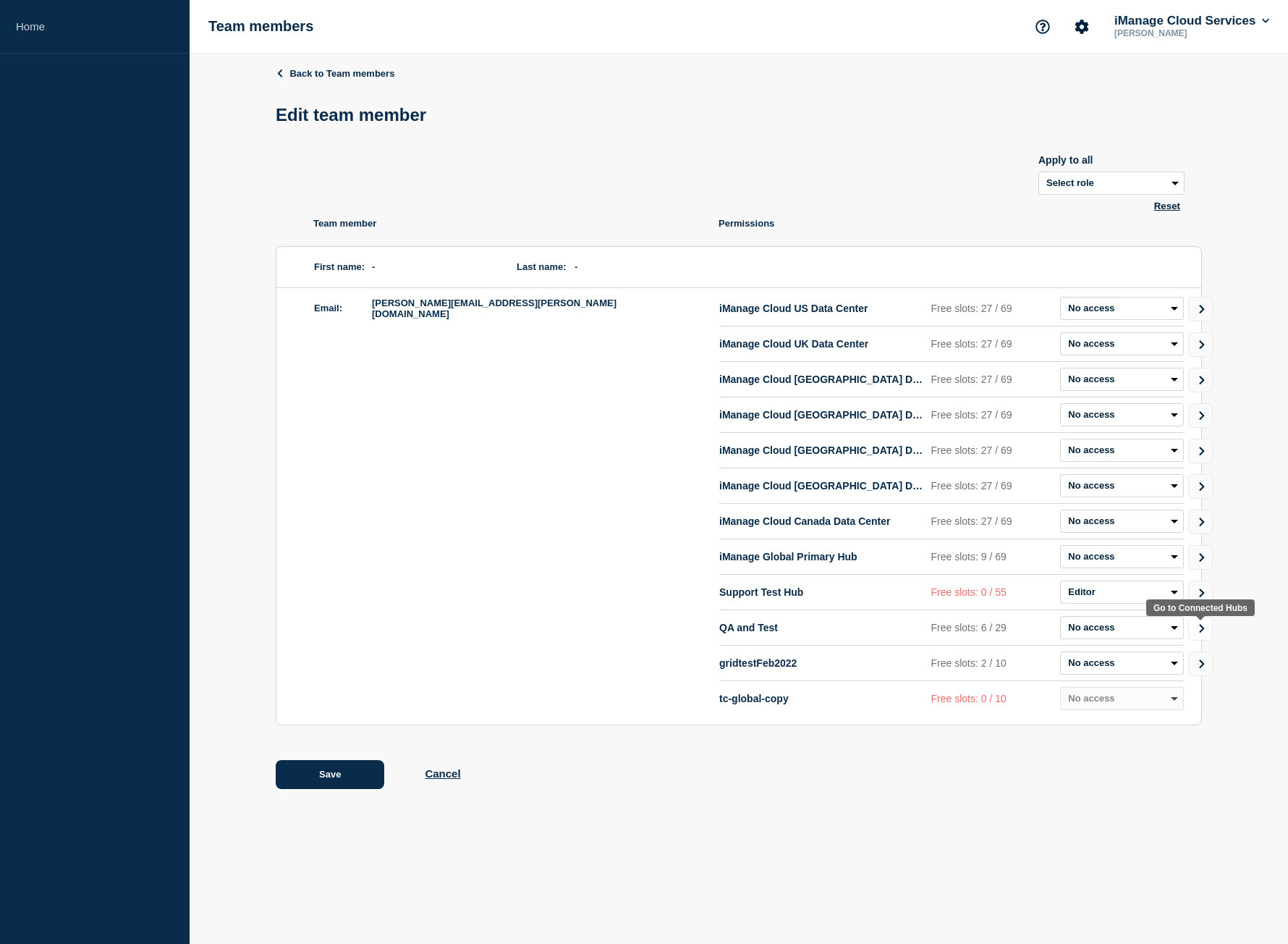
click at [1204, 638] on link "Go to Connected Hubs" at bounding box center [1200, 628] width 25 height 25
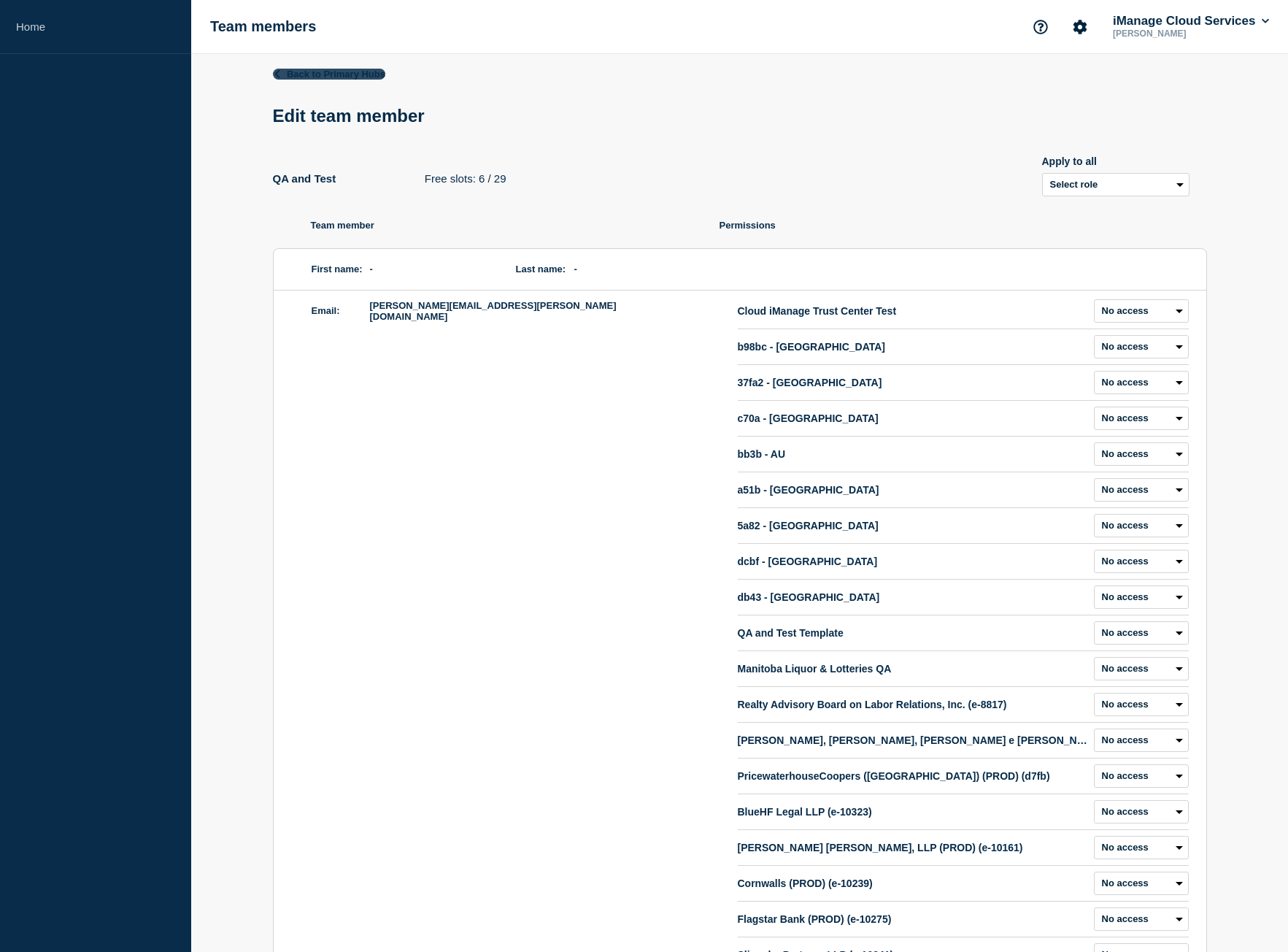
click at [282, 78] on link "Back to Primary Hubs" at bounding box center [329, 74] width 113 height 11
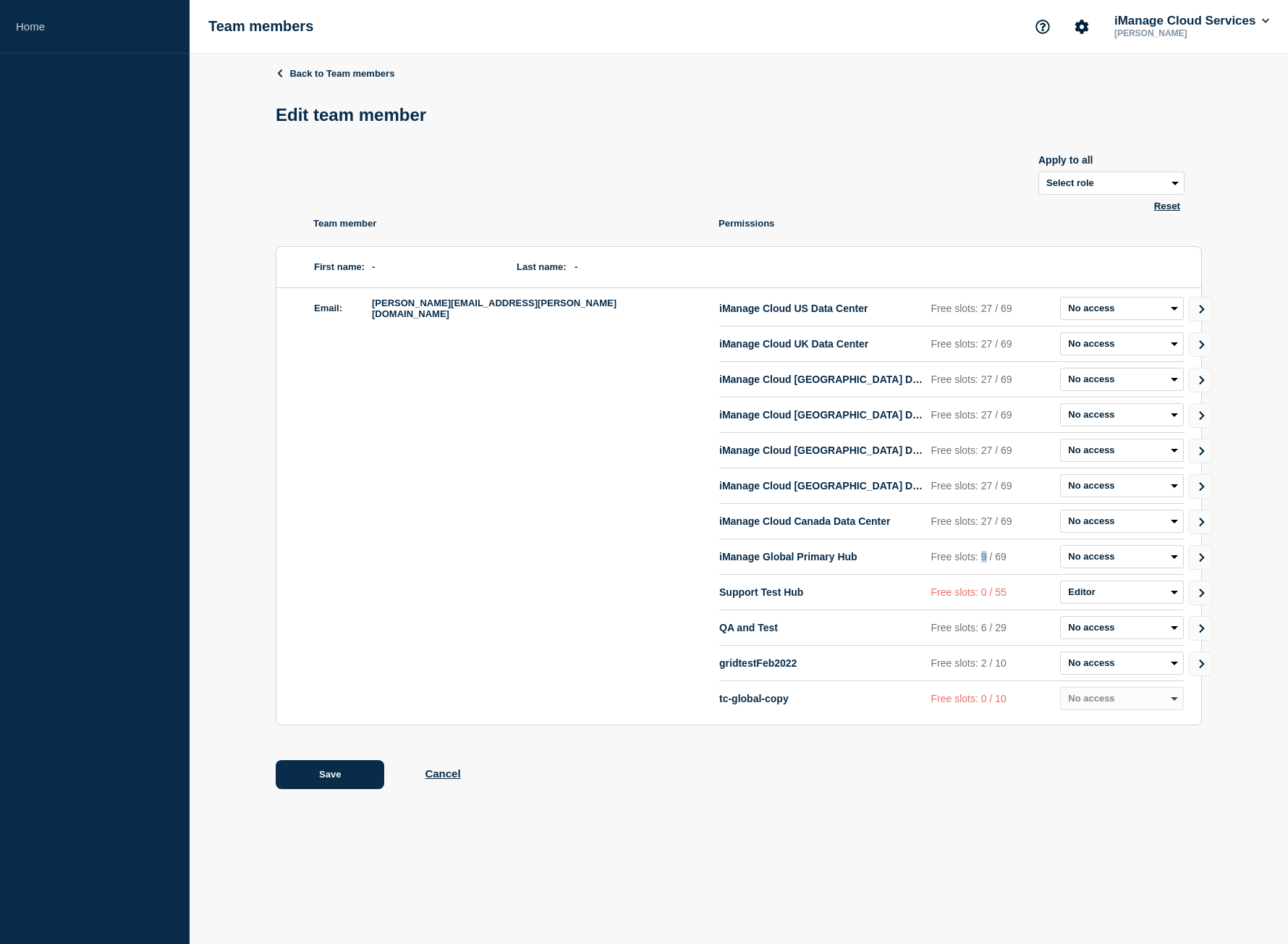
click at [981, 559] on p "Free slots: 9 / 69" at bounding box center [993, 556] width 124 height 12
click at [986, 558] on p "Free slots: 9 / 69" at bounding box center [993, 556] width 124 height 12
drag, startPoint x: 987, startPoint y: 558, endPoint x: 978, endPoint y: 558, distance: 9.0
click at [978, 558] on p "Free slots: 9 / 69" at bounding box center [993, 556] width 124 height 12
drag, startPoint x: 994, startPoint y: 561, endPoint x: 1003, endPoint y: 560, distance: 9.1
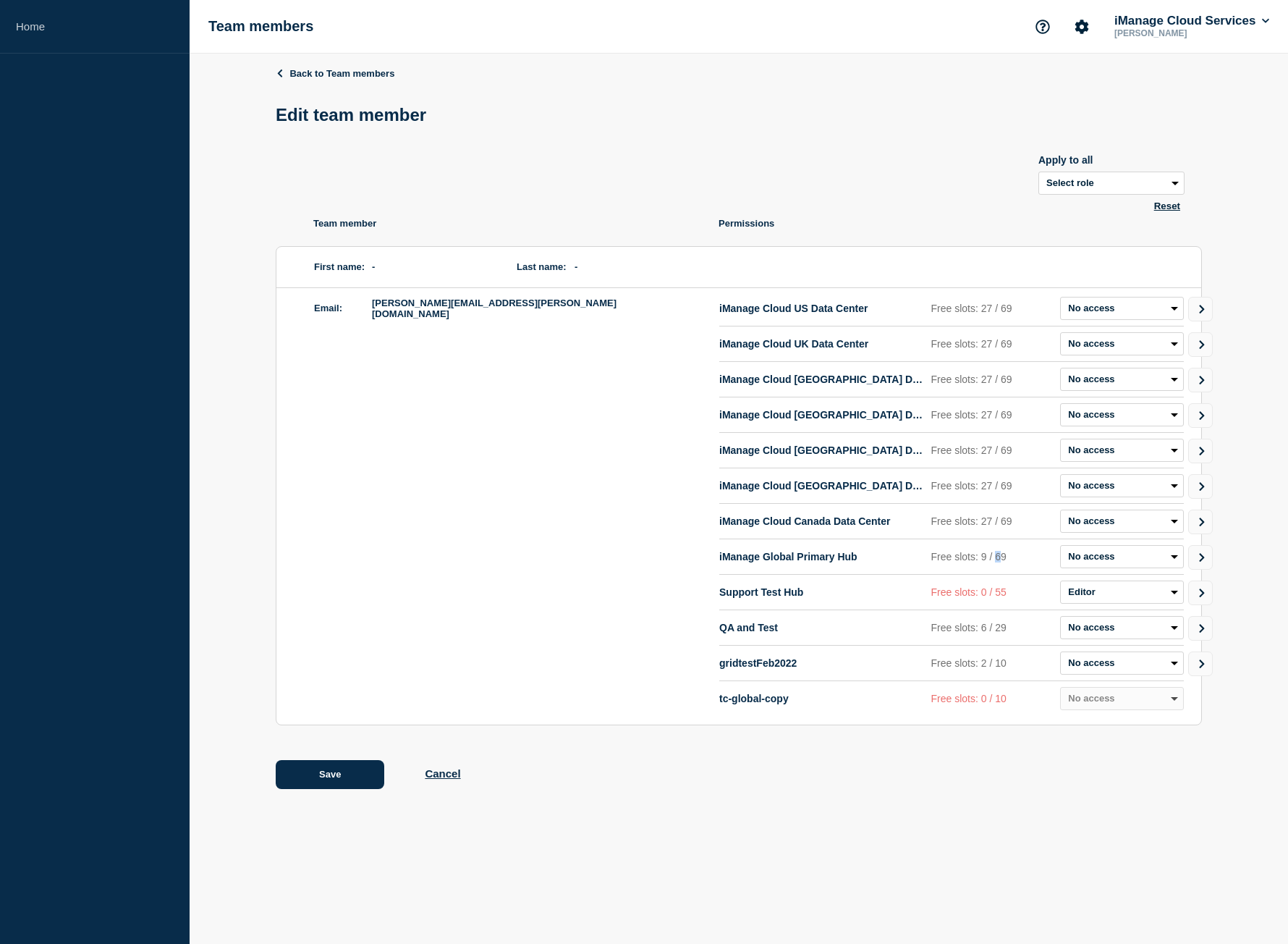
click at [1003, 560] on p "Free slots: 9 / 69" at bounding box center [993, 556] width 124 height 12
click at [993, 567] on div "iManage Global Primary Hub Free slots: 9 / 69 Admin Manager Editor No access" at bounding box center [951, 556] width 464 height 23
drag, startPoint x: 983, startPoint y: 601, endPoint x: 973, endPoint y: 601, distance: 10.0
click at [973, 601] on div "Support Test Hub Free slots: 0 / 55 Admin Manager Editor No access" at bounding box center [951, 591] width 464 height 23
click at [986, 598] on p "Free slots: 0 / 55" at bounding box center [993, 591] width 124 height 12
